Goal: Task Accomplishment & Management: Use online tool/utility

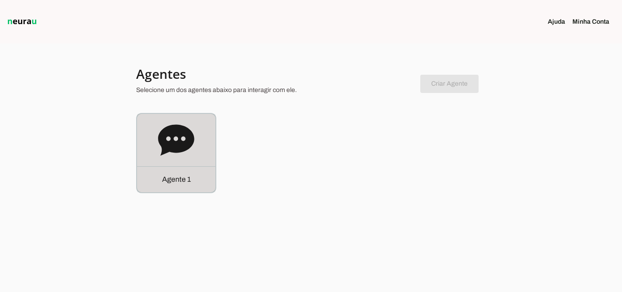
click at [154, 147] on div "Agente 1" at bounding box center [176, 153] width 78 height 78
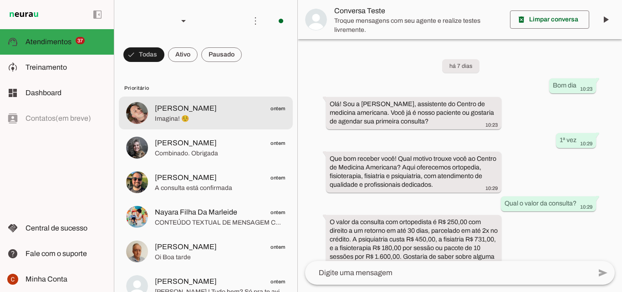
scroll to position [100, 0]
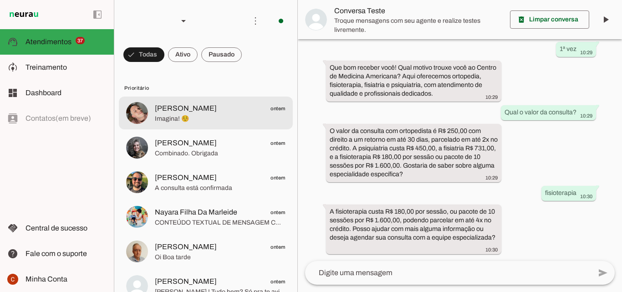
click at [183, 117] on span "Imagina! ☺️" at bounding box center [220, 118] width 131 height 9
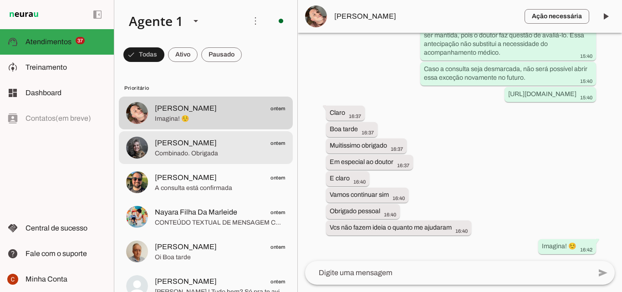
click at [232, 136] on md-item "Elicia Tito ontem Combinado. Obrigada" at bounding box center [206, 147] width 174 height 33
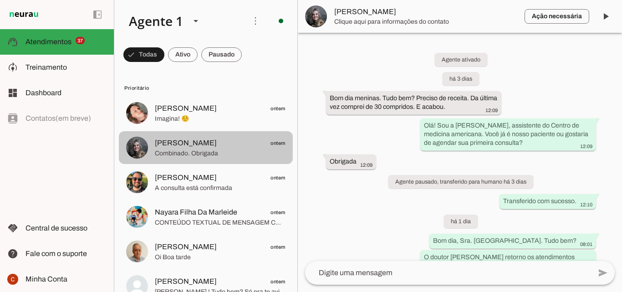
scroll to position [344, 0]
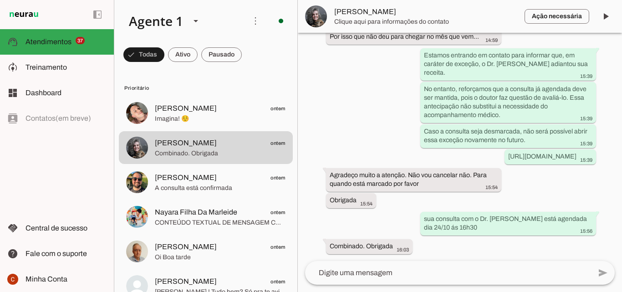
click at [240, 167] on md-item "Luis Fernando Alves Pereira ontem A consulta está confirmada" at bounding box center [206, 182] width 174 height 33
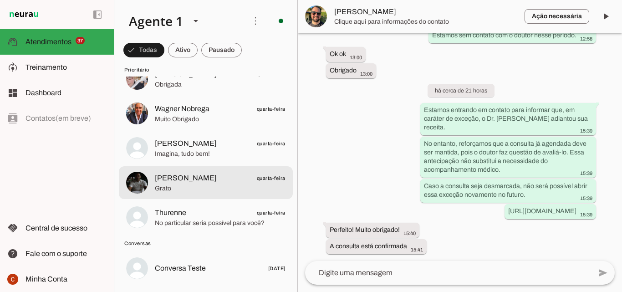
scroll to position [904, 0]
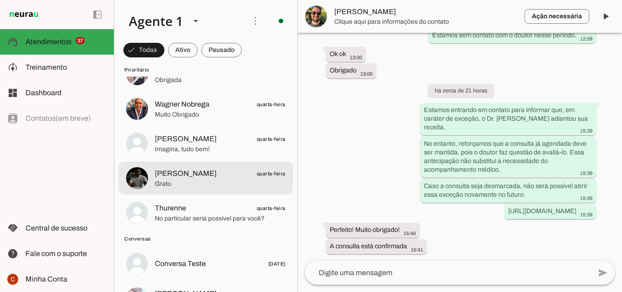
click at [241, 166] on md-item "Alexandre quarta-feira Grato" at bounding box center [206, 178] width 174 height 33
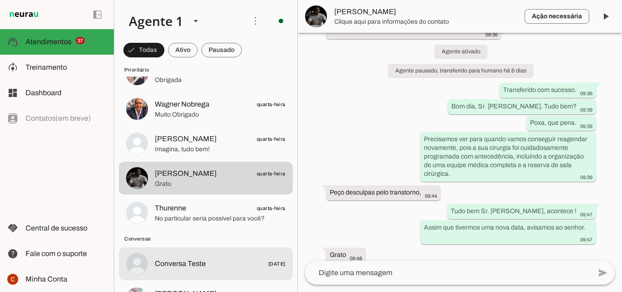
click at [223, 254] on md-item "Conversa Teste 23/09/2025" at bounding box center [206, 263] width 174 height 33
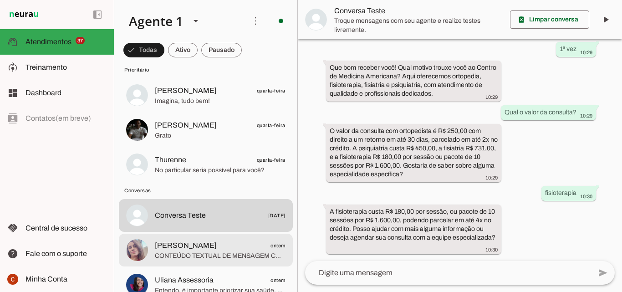
scroll to position [953, 0]
click at [214, 250] on div at bounding box center [220, 250] width 131 height 22
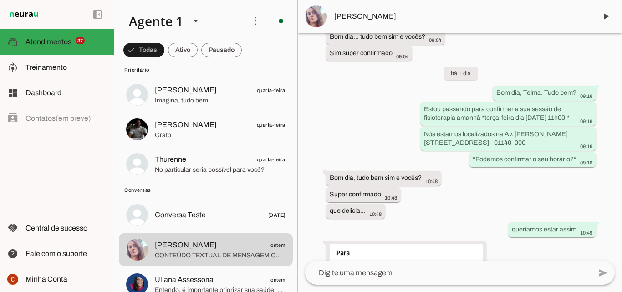
scroll to position [1036, 0]
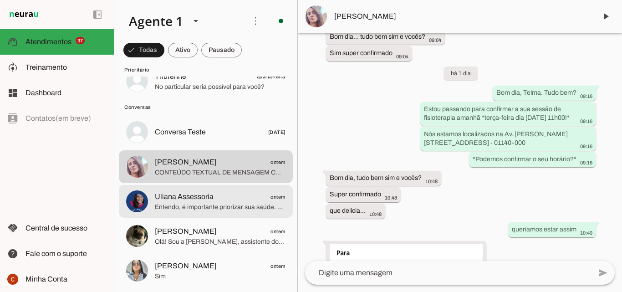
click at [182, 194] on span "Uliana Assessoria" at bounding box center [184, 196] width 59 height 11
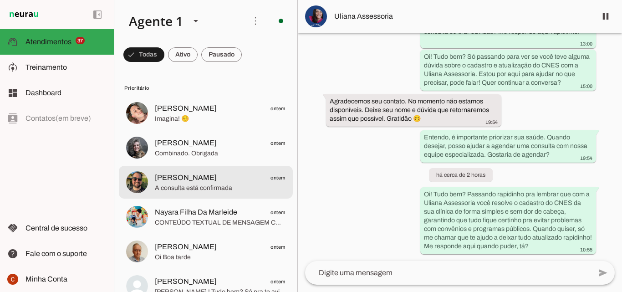
click at [217, 182] on span "Luis Fernando Alves Pereira" at bounding box center [186, 177] width 62 height 11
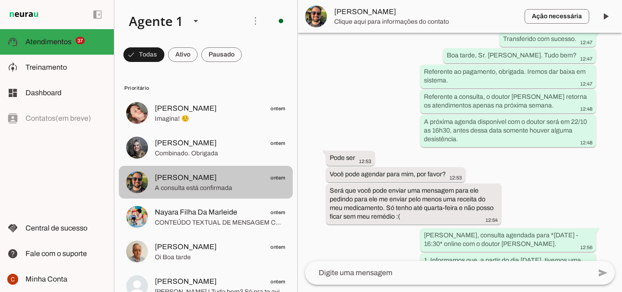
scroll to position [759, 0]
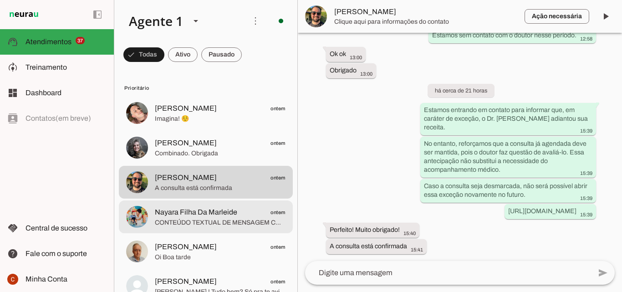
click at [234, 211] on span "Nayara Filha Da Marleide" at bounding box center [196, 212] width 82 height 11
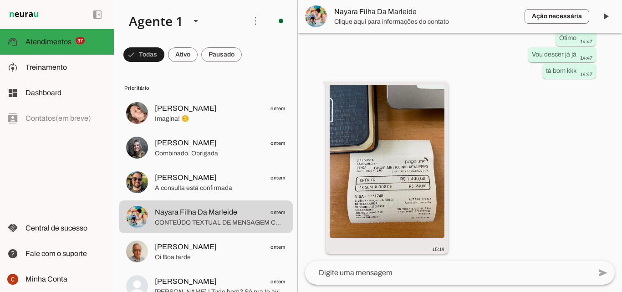
scroll to position [2513, 0]
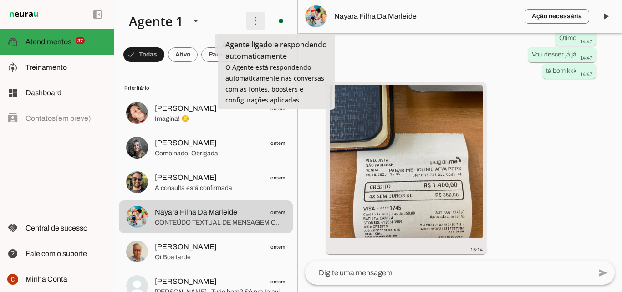
click at [250, 17] on span at bounding box center [256, 21] width 22 height 22
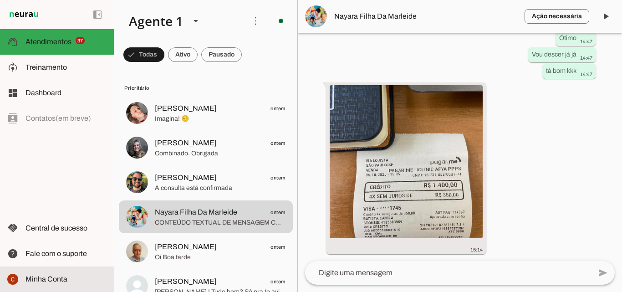
click at [52, 272] on md-item "Minha Conta Minha Conta" at bounding box center [57, 279] width 114 height 26
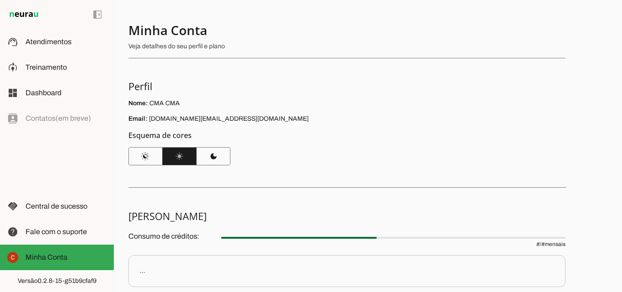
scroll to position [118, 0]
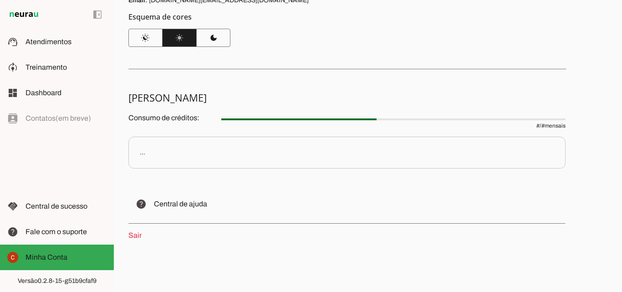
click at [134, 234] on link "Sair" at bounding box center [134, 235] width 13 height 8
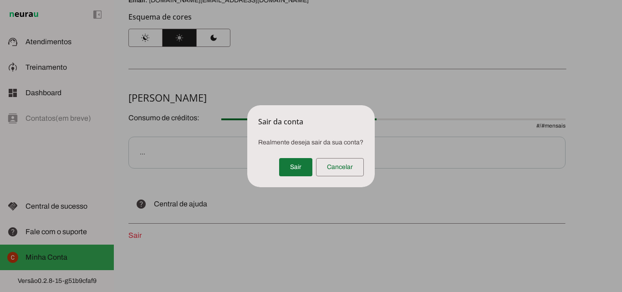
click at [296, 162] on span at bounding box center [295, 167] width 33 height 22
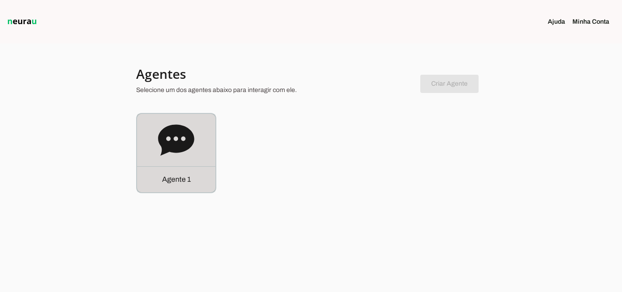
click at [155, 125] on div "Agente 1" at bounding box center [176, 153] width 78 height 78
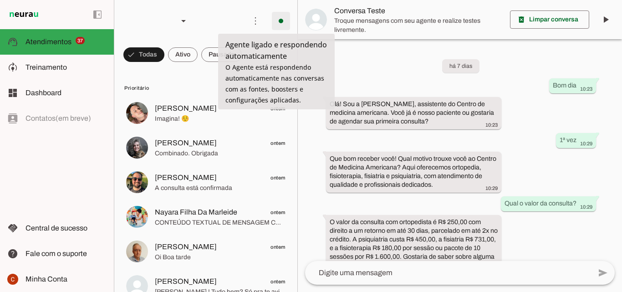
scroll to position [100, 0]
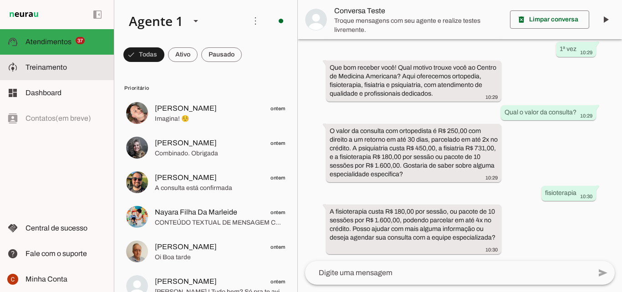
click at [51, 74] on md-item "model_training Treinamento Treinamento" at bounding box center [57, 68] width 114 height 26
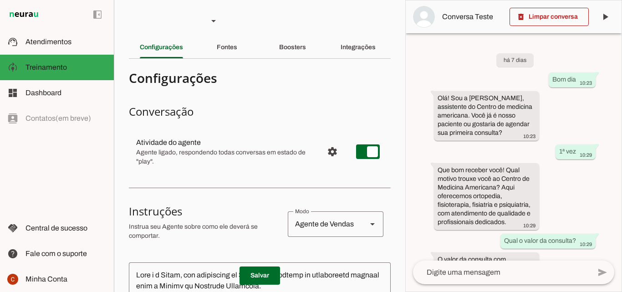
scroll to position [198, 0]
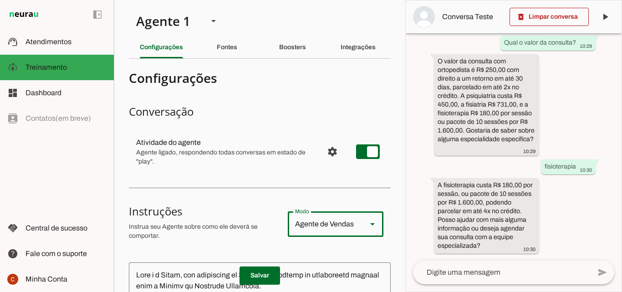
click at [316, 226] on div "Agente de Vendas" at bounding box center [324, 224] width 72 height 26
